Goal: Task Accomplishment & Management: Manage account settings

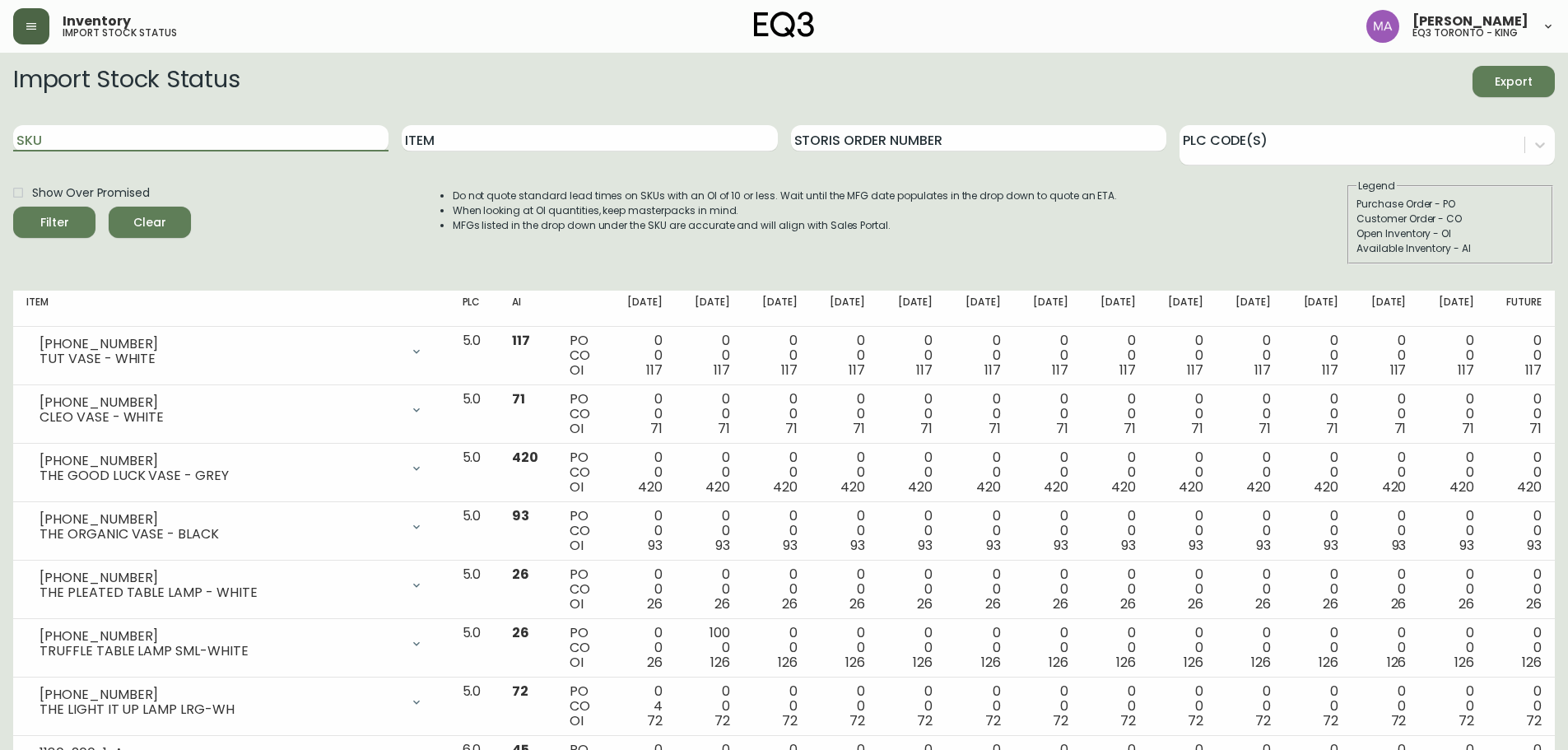
click at [38, 26] on button "button" at bounding box center [31, 26] width 37 height 37
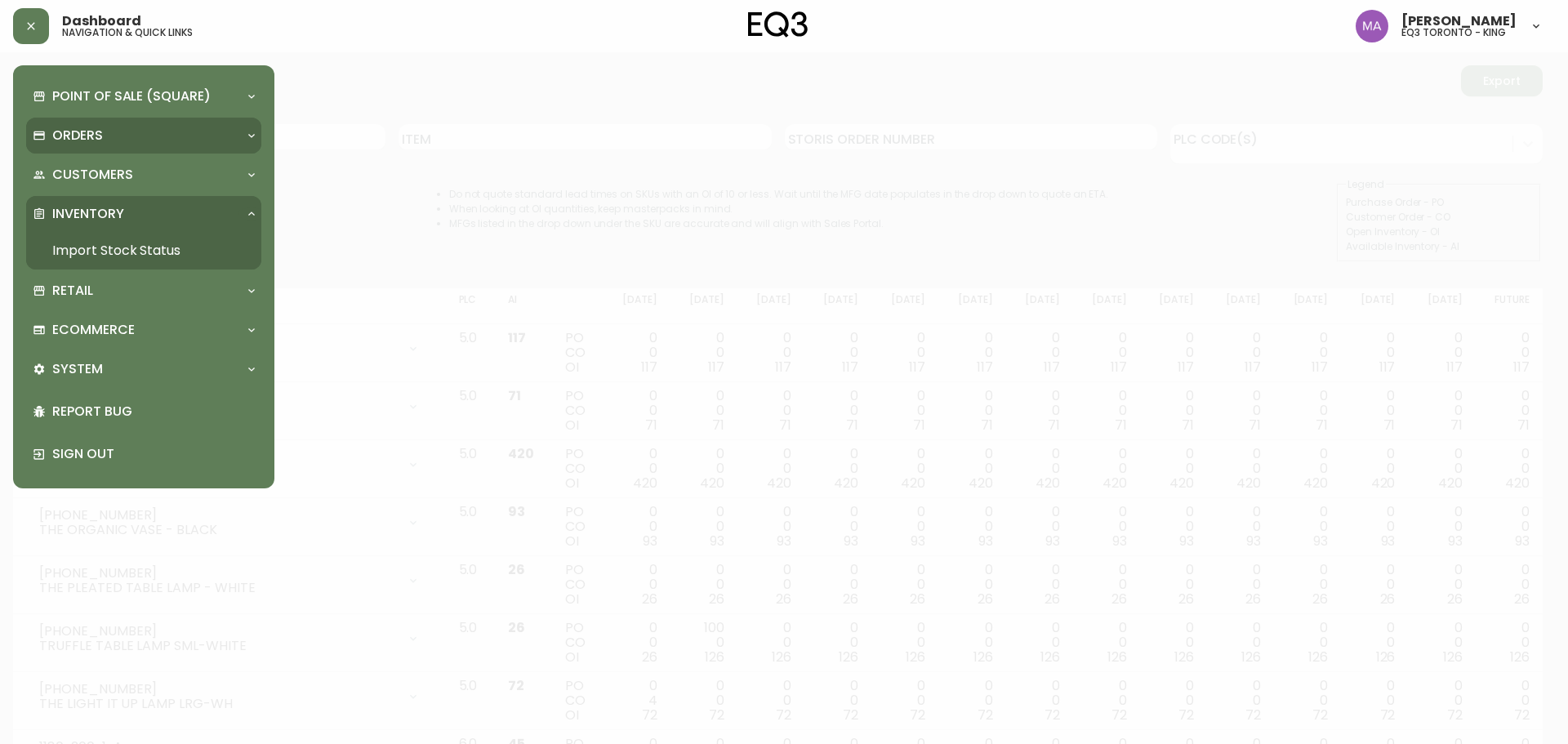
click at [91, 140] on p "Orders" at bounding box center [78, 135] width 51 height 18
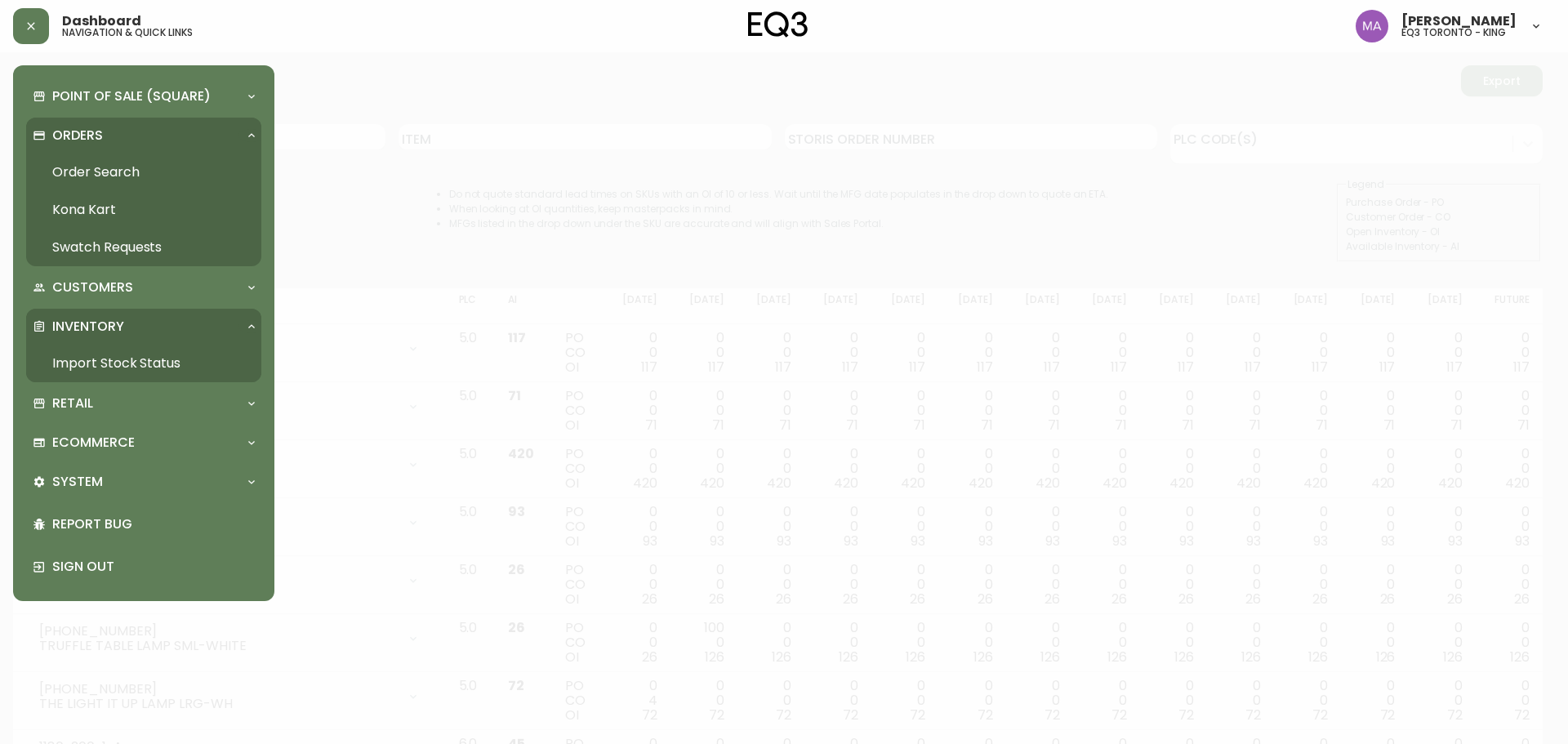
click at [101, 175] on link "Order Search" at bounding box center [144, 172] width 236 height 38
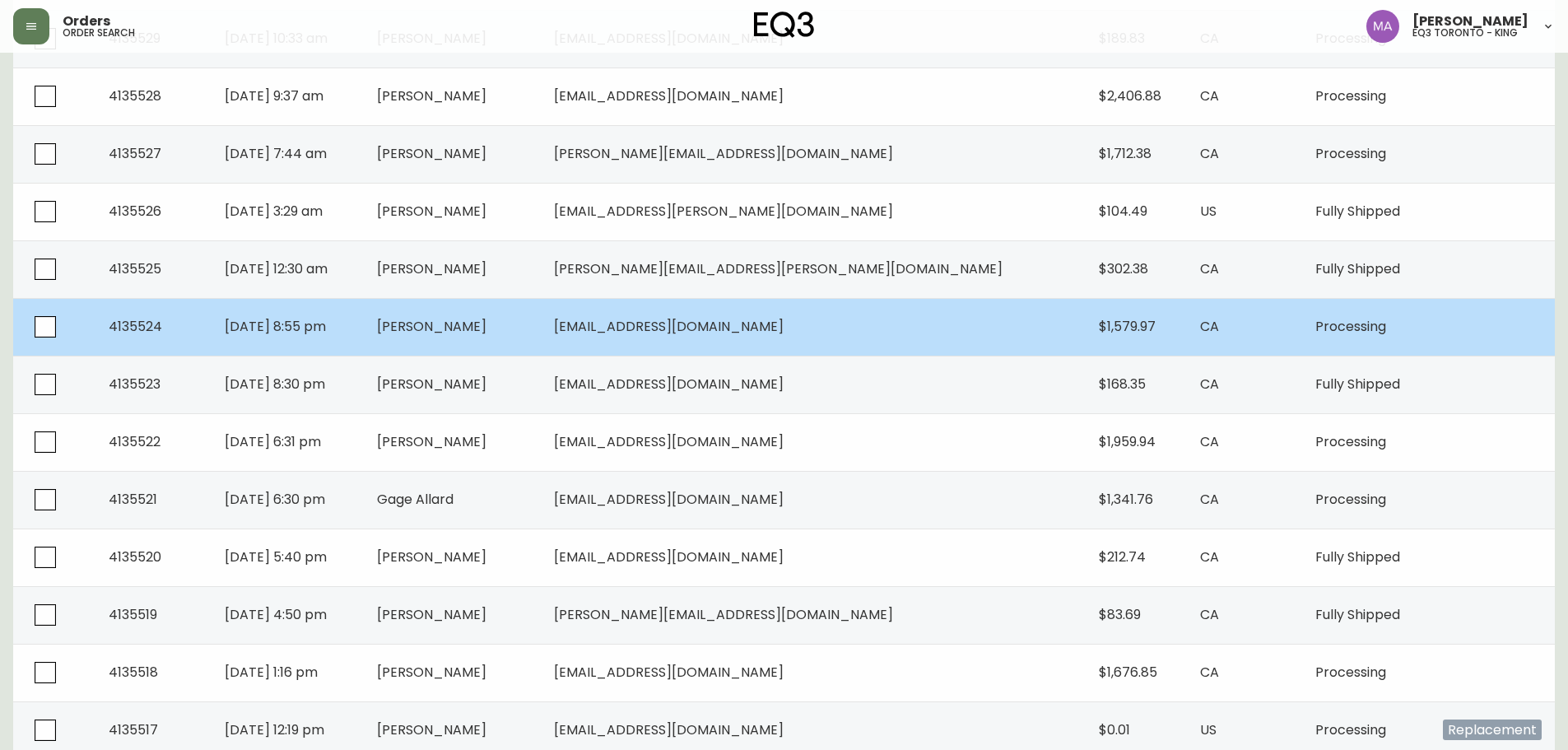
scroll to position [1063, 0]
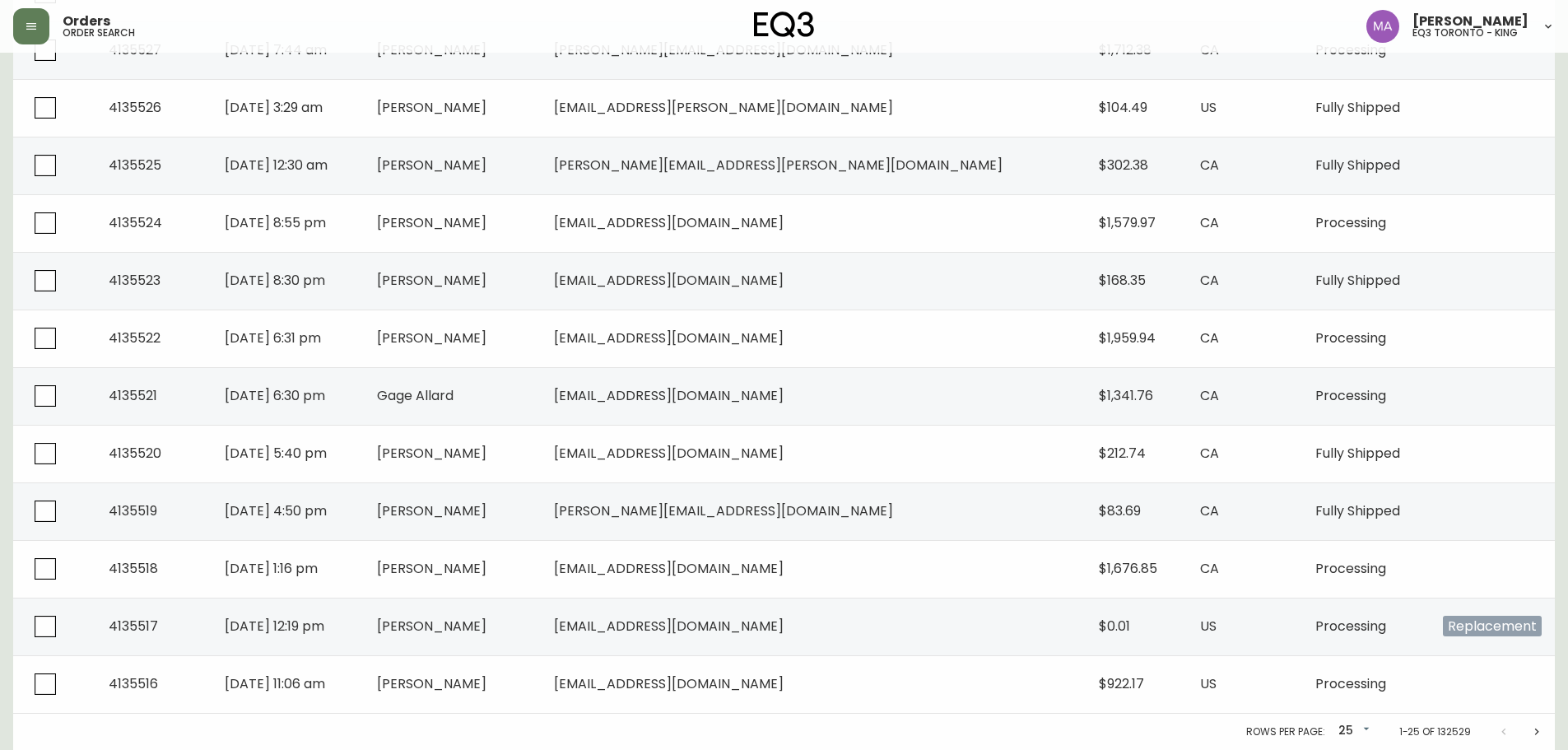
click at [1200, 737] on div "Rows per page: 25 25 1-25 of 132529" at bounding box center [784, 732] width 1542 height 37
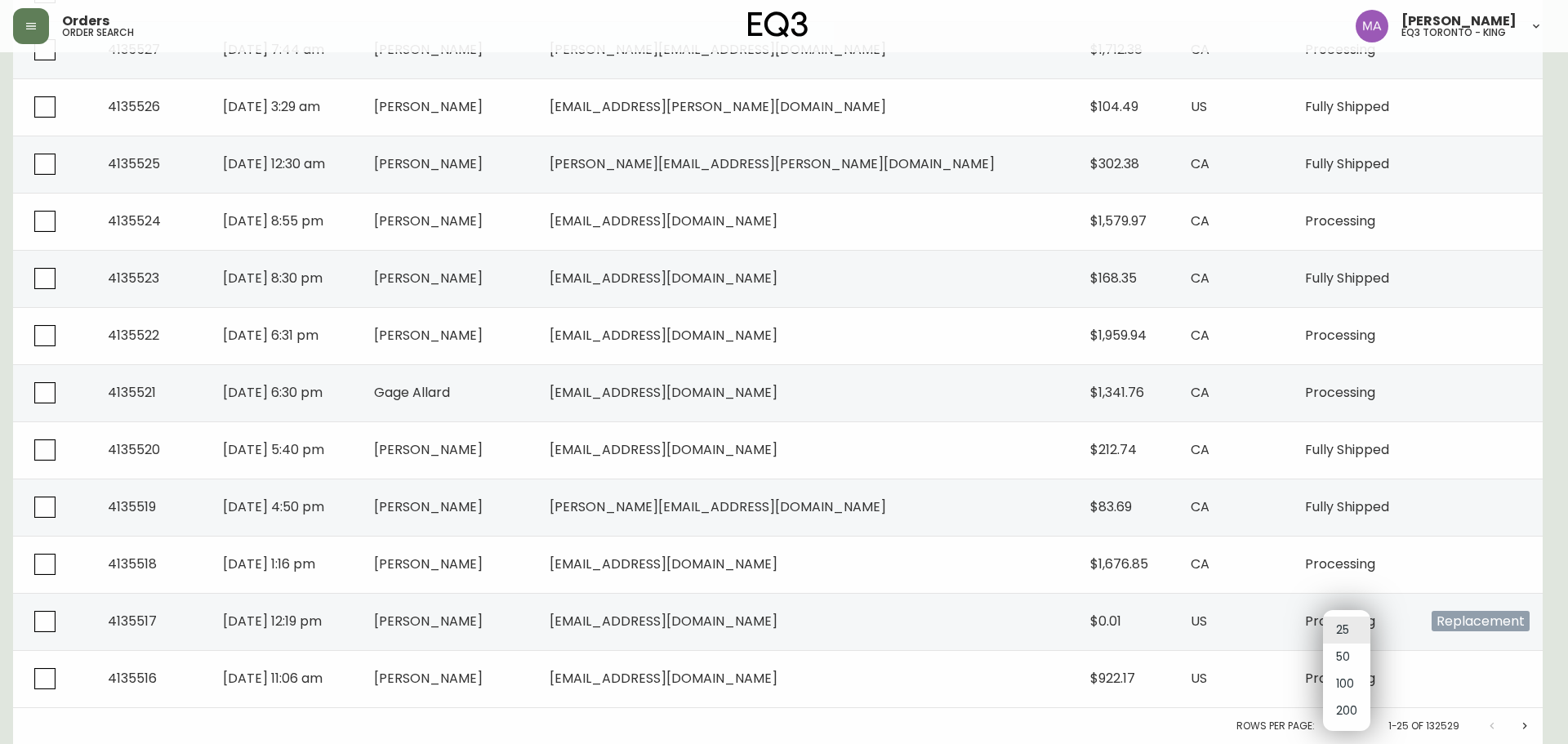
click at [1344, 658] on li "50" at bounding box center [1347, 657] width 47 height 27
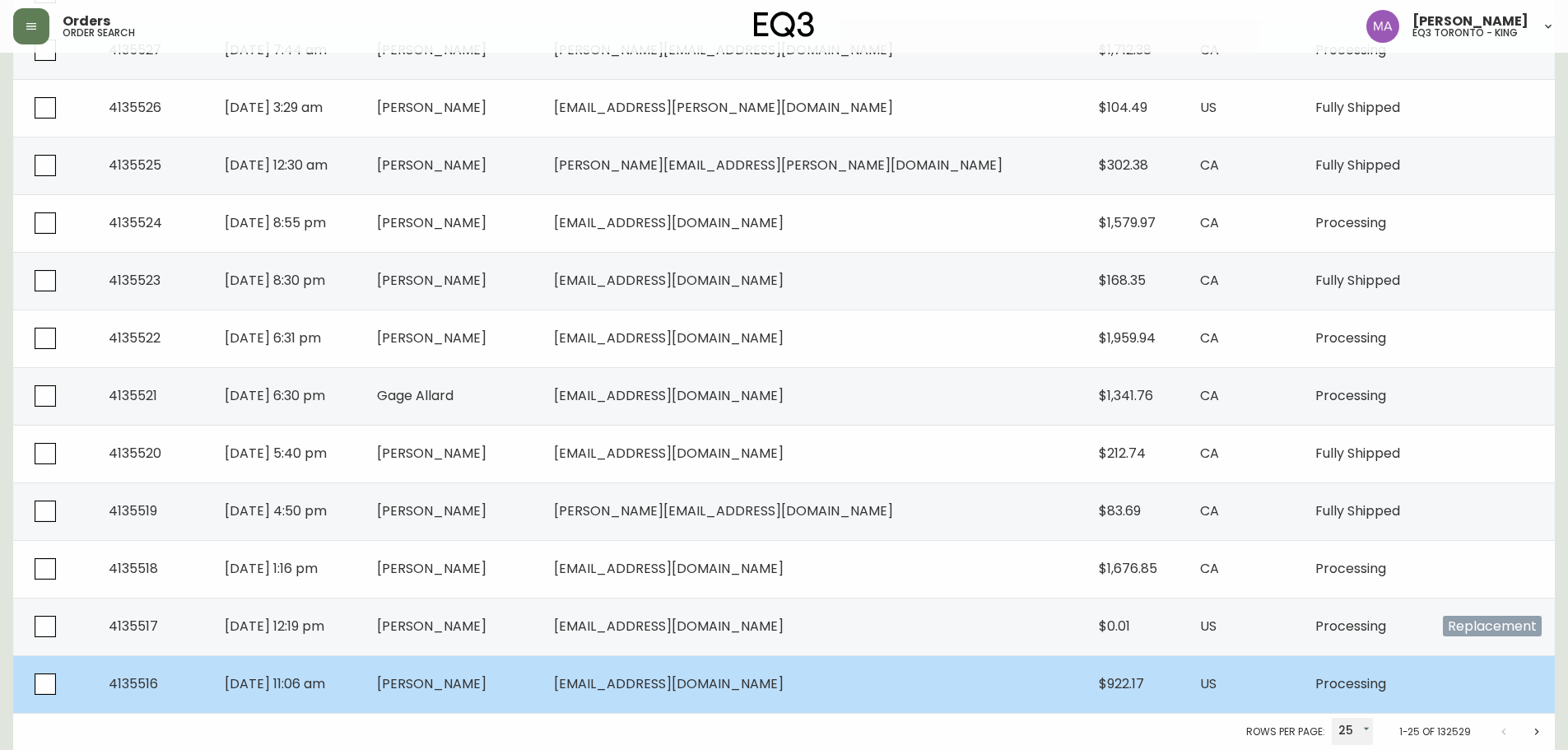
type input "50"
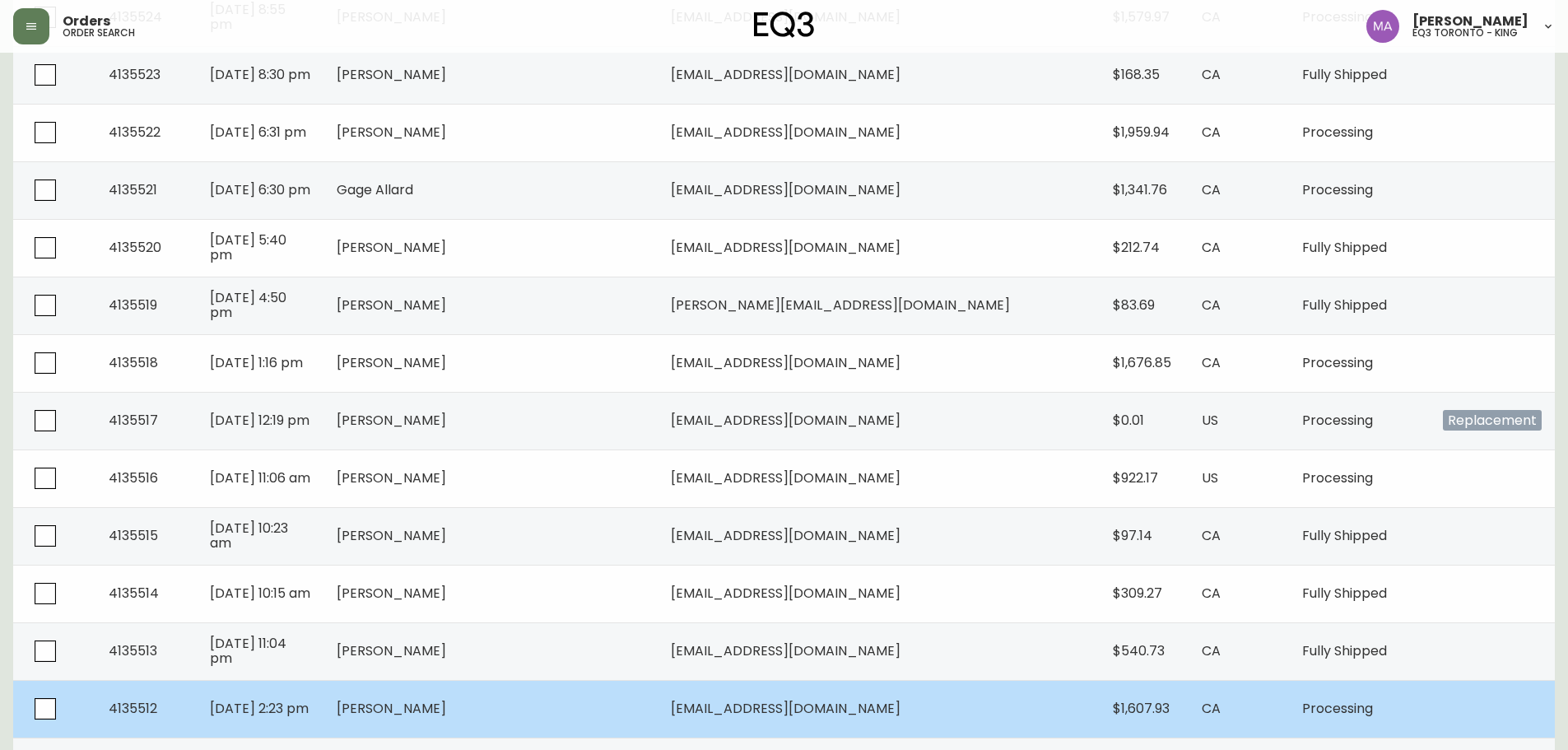
scroll to position [1434, 0]
